Goal: Task Accomplishment & Management: Use online tool/utility

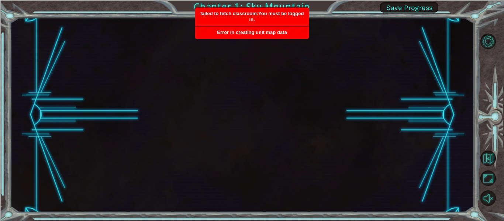
click at [392, 60] on div at bounding box center [242, 115] width 464 height 194
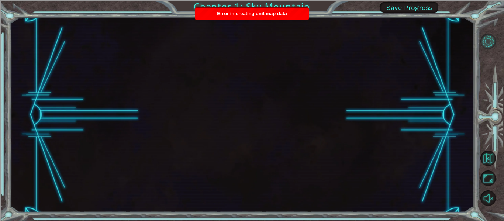
click at [481, 42] on button "Level Options" at bounding box center [487, 41] width 15 height 15
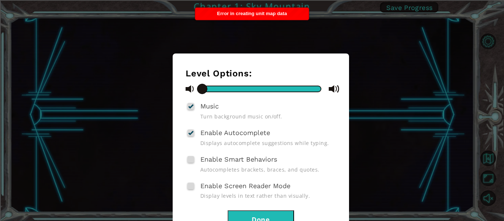
click at [243, 211] on button "Done" at bounding box center [261, 218] width 66 height 17
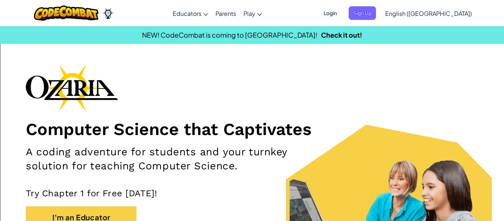
click at [341, 10] on span "Login" at bounding box center [330, 13] width 22 height 14
